Goal: Navigation & Orientation: Understand site structure

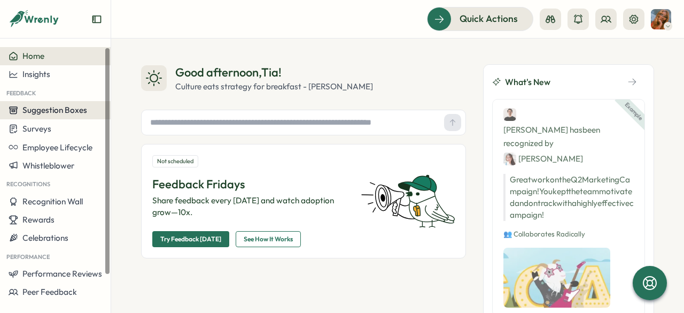
click at [69, 112] on span "Suggestion Boxes" at bounding box center [54, 110] width 65 height 10
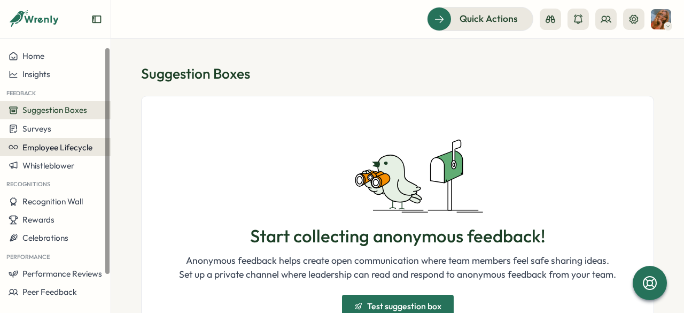
click at [80, 146] on span "Employee Lifecycle" at bounding box center [57, 147] width 70 height 10
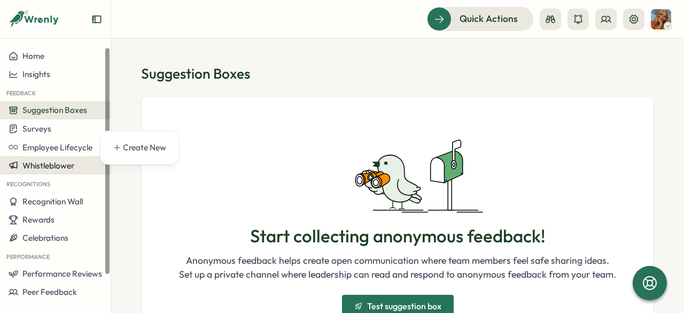
click at [74, 162] on span "Whistleblower" at bounding box center [48, 165] width 52 height 10
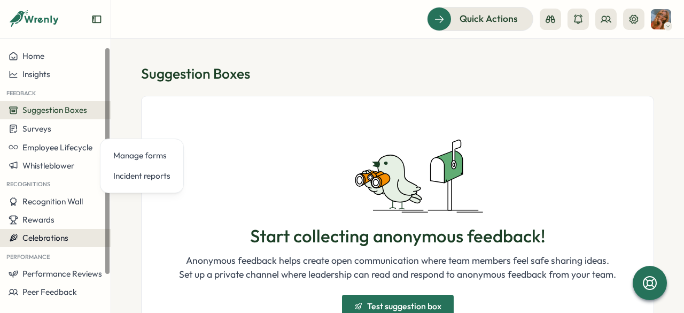
click at [59, 237] on span "Celebrations" at bounding box center [45, 238] width 46 height 10
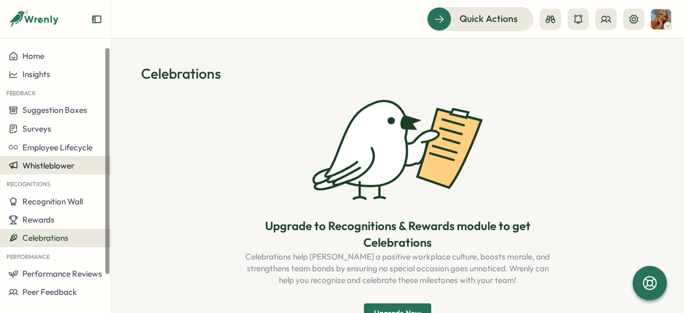
click at [60, 169] on span "Whistleblower" at bounding box center [48, 165] width 52 height 10
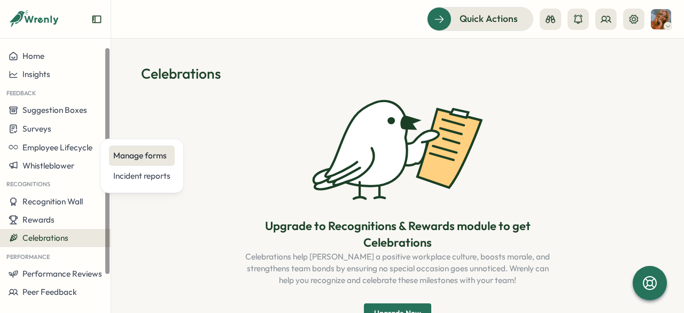
click at [132, 153] on div "Manage forms" at bounding box center [141, 156] width 57 height 12
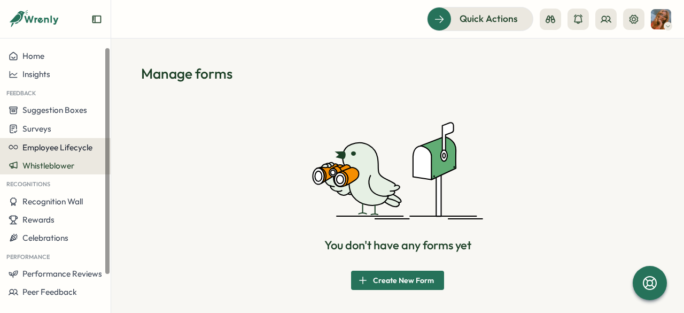
click at [94, 146] on div "Employee Lifecycle" at bounding box center [56, 147] width 94 height 10
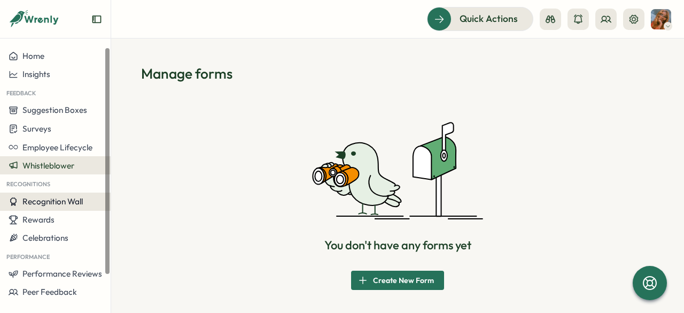
click at [75, 201] on span "Recognition Wall" at bounding box center [52, 201] width 60 height 10
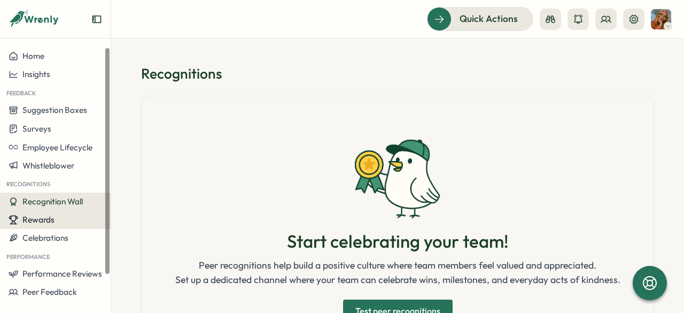
click at [78, 221] on div "Rewards" at bounding box center [56, 220] width 94 height 10
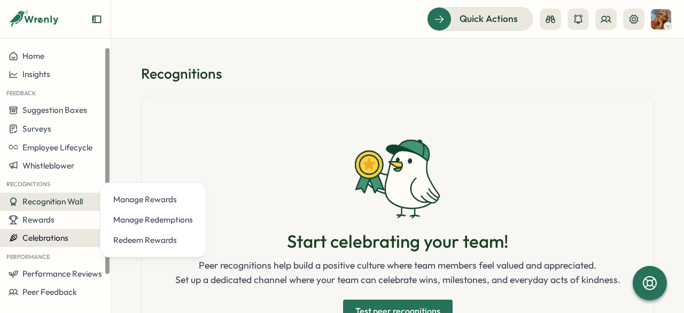
click at [78, 245] on button "Celebrations" at bounding box center [55, 238] width 111 height 18
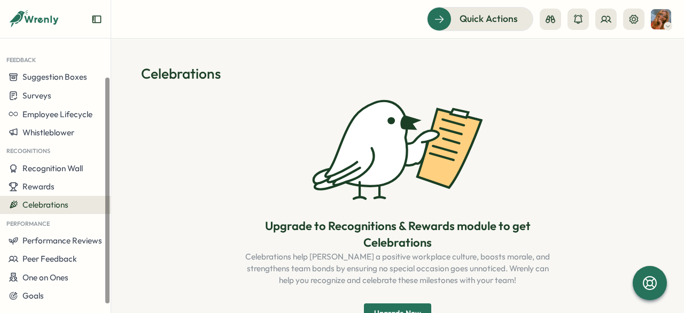
scroll to position [33, 0]
click at [63, 239] on span "Performance Reviews" at bounding box center [62, 240] width 80 height 10
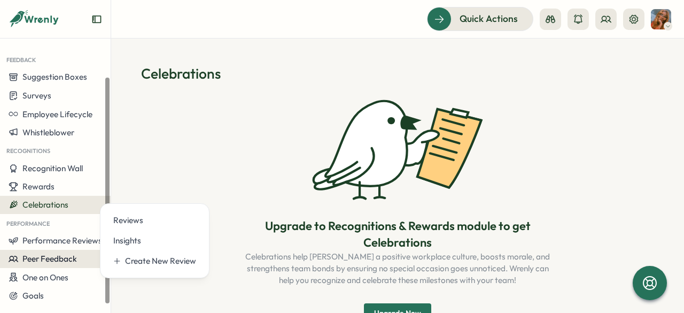
click at [63, 259] on span "Peer Feedback" at bounding box center [49, 258] width 55 height 10
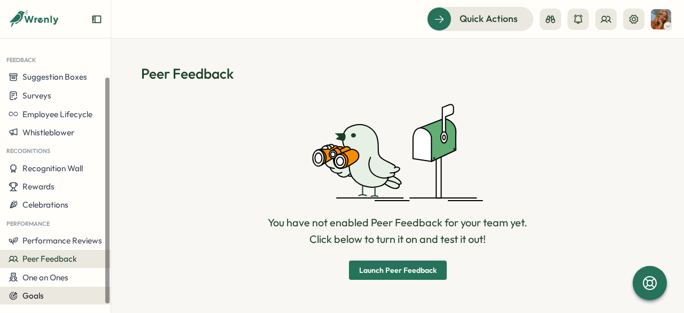
click at [63, 286] on button "Goals" at bounding box center [55, 295] width 111 height 18
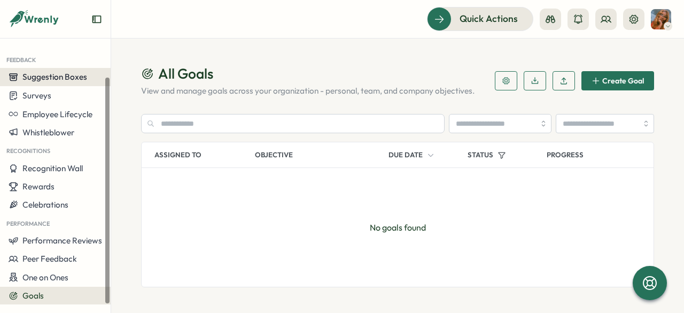
click at [60, 84] on button "Suggestion Boxes" at bounding box center [55, 77] width 111 height 18
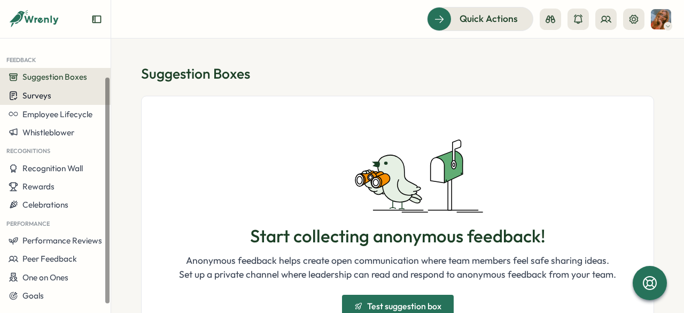
click at [59, 93] on div "Surveys" at bounding box center [56, 95] width 94 height 10
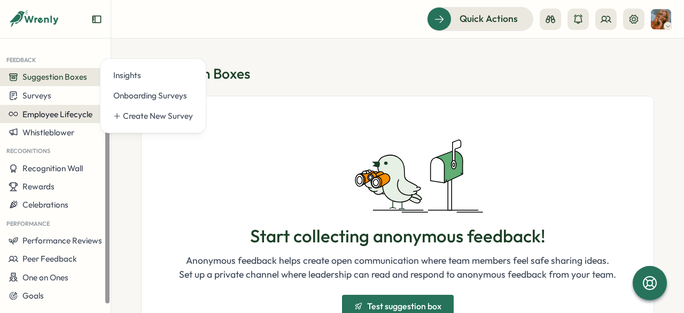
click at [60, 120] on button "Employee Lifecycle" at bounding box center [55, 114] width 111 height 18
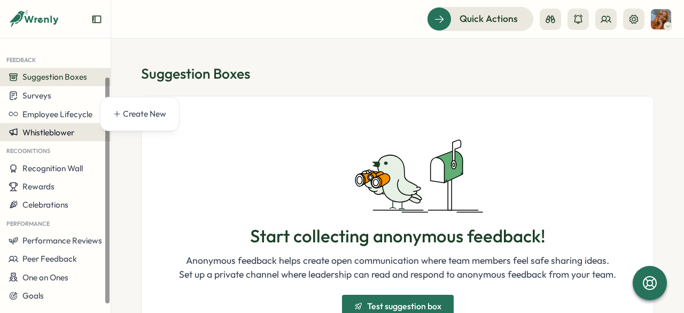
click at [61, 138] on button "Whistleblower" at bounding box center [55, 132] width 111 height 18
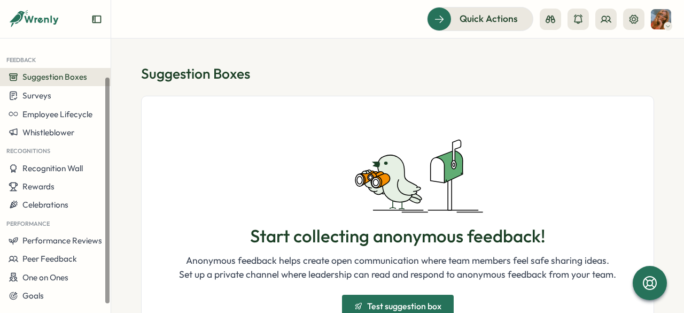
click at [94, 20] on icon "Expand sidebar" at bounding box center [96, 19] width 11 height 11
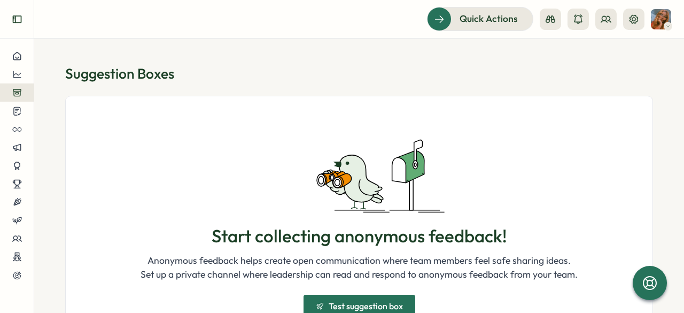
click at [16, 19] on icon "Expand sidebar" at bounding box center [16, 19] width 9 height 7
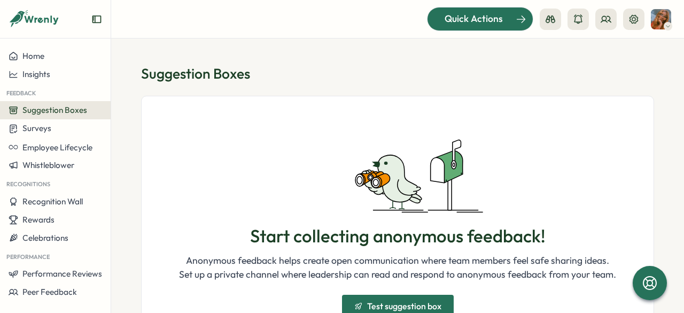
click at [493, 26] on span "Quick Actions" at bounding box center [474, 19] width 58 height 14
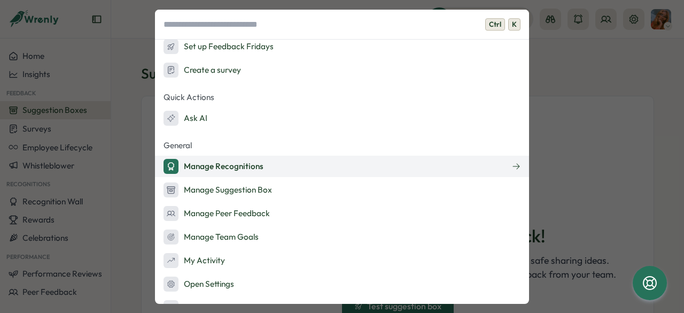
scroll to position [45, 0]
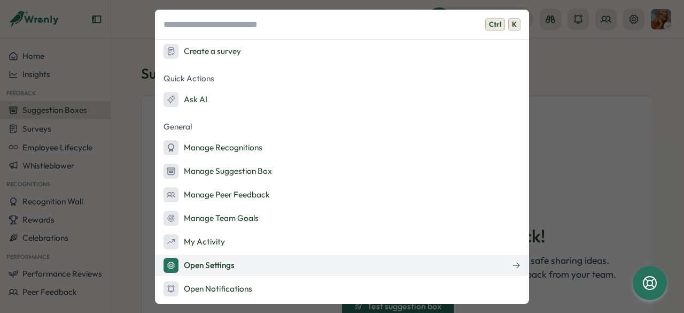
click at [400, 272] on button "Open Settings" at bounding box center [342, 264] width 374 height 21
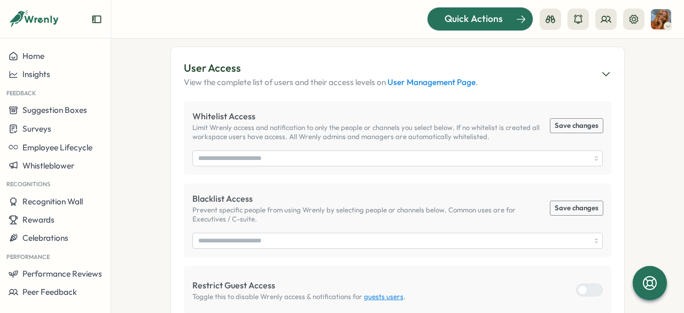
scroll to position [484, 0]
